Goal: Task Accomplishment & Management: Manage account settings

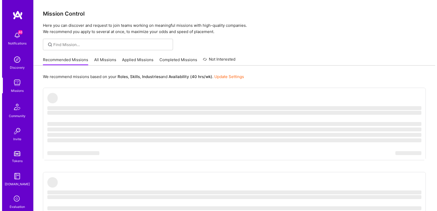
scroll to position [26, 0]
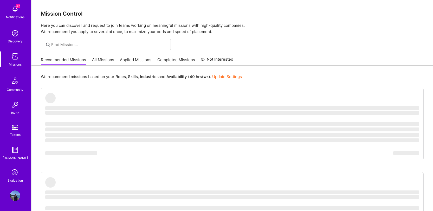
click at [14, 176] on icon at bounding box center [15, 173] width 10 height 10
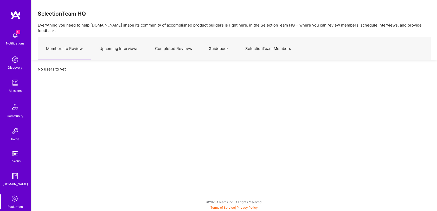
click at [129, 40] on link "Upcoming Interviews" at bounding box center [119, 48] width 56 height 23
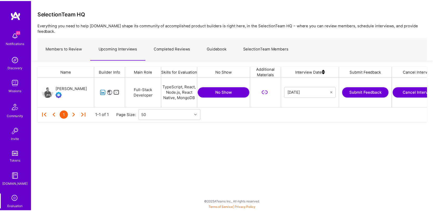
scroll to position [0, 22]
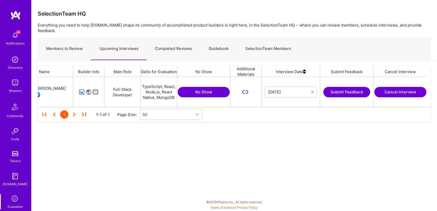
click at [79, 89] on icon "grid" at bounding box center [82, 92] width 6 height 6
click at [344, 87] on button "Submit Feedback" at bounding box center [347, 92] width 47 height 10
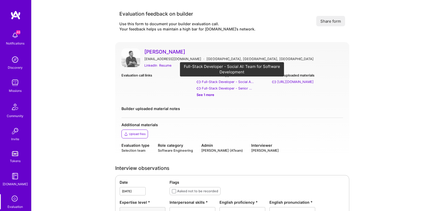
click at [232, 83] on div "Full-Stack Developer - Social AI: Team for Software Development" at bounding box center [228, 81] width 52 height 5
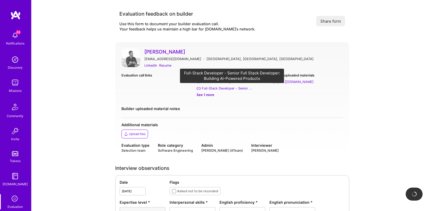
click at [232, 88] on div "Full-Stack Developer - Senior Full Stack Developer: Building AI-Powered Products" at bounding box center [228, 88] width 52 height 5
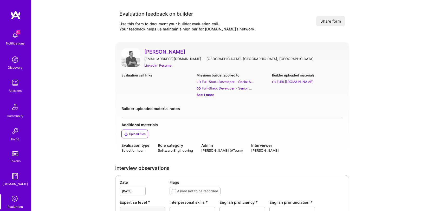
click at [207, 95] on div "See 1 more" at bounding box center [232, 94] width 71 height 5
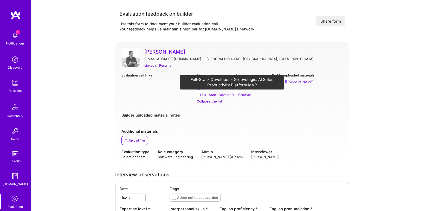
click at [218, 94] on div "Full-Stack Developer - Groovelogic: AI Sales Productivity Platform MVP" at bounding box center [228, 94] width 52 height 5
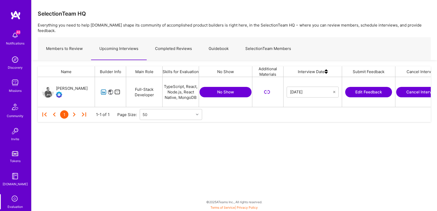
scroll to position [26, 389]
click at [410, 87] on button "Cancel Interview" at bounding box center [422, 92] width 52 height 10
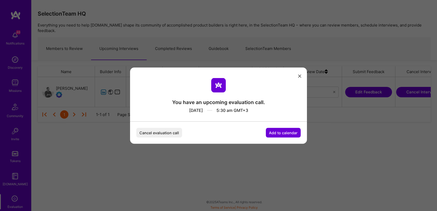
click at [147, 130] on button "Cancel evaluation call" at bounding box center [159, 133] width 46 height 10
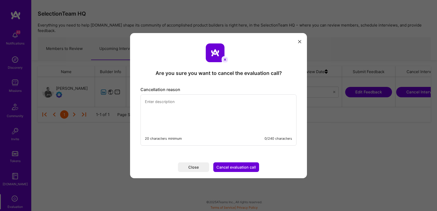
click at [199, 107] on textarea "modal" at bounding box center [219, 113] width 156 height 36
type textarea "Sorry. I won't be able to make this one. I had an unexpected plan change."
click at [240, 166] on button "Cancel evaluation call" at bounding box center [236, 167] width 46 height 10
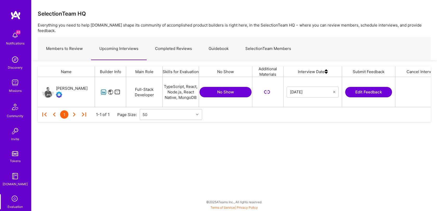
click at [261, 24] on p "Everything you need to help [DOMAIN_NAME] shape its community of accomplished p…" at bounding box center [234, 27] width 393 height 11
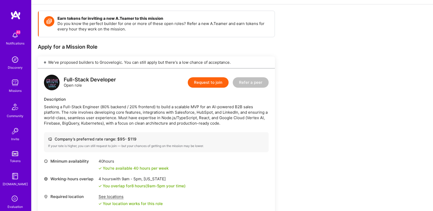
scroll to position [3, 0]
